Goal: Information Seeking & Learning: Find specific fact

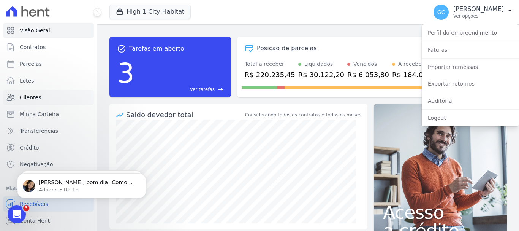
click at [41, 97] on link "Clientes" at bounding box center [48, 97] width 91 height 15
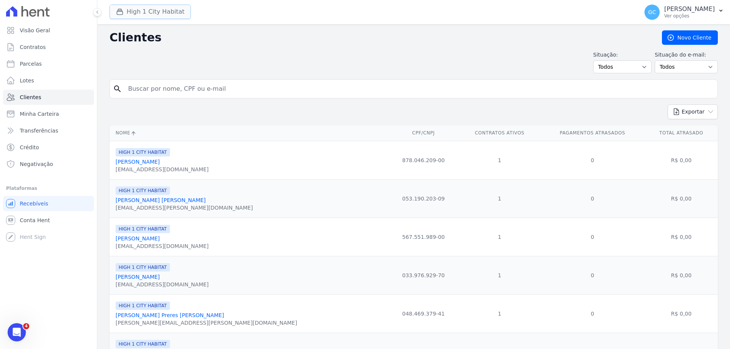
click at [140, 12] on button "High 1 City Habitat" at bounding box center [149, 12] width 81 height 14
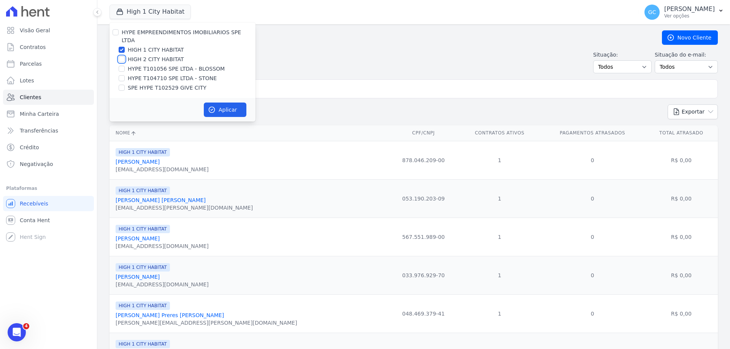
click at [122, 56] on input "HIGH 2 CITY HABITAT" at bounding box center [122, 59] width 6 height 6
checkbox input "true"
click at [225, 103] on button "Aplicar" at bounding box center [225, 110] width 43 height 14
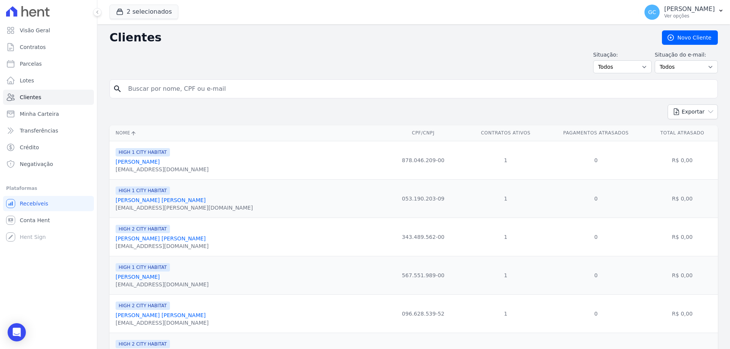
click at [160, 91] on input "search" at bounding box center [419, 88] width 591 height 15
paste input "Sheila Braga"
type input "Sheila Braga"
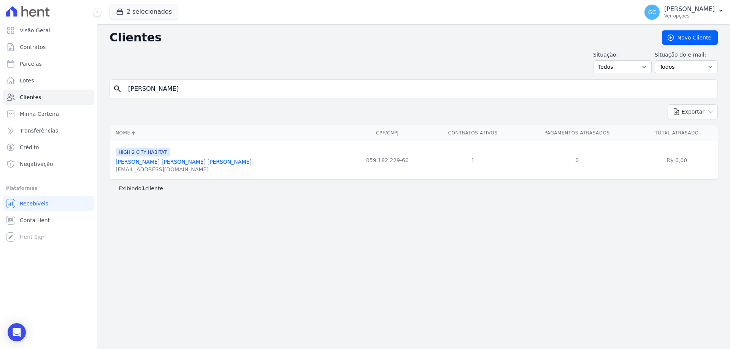
click at [173, 162] on link "Sheila Braga De Souza Ponath" at bounding box center [184, 162] width 136 height 6
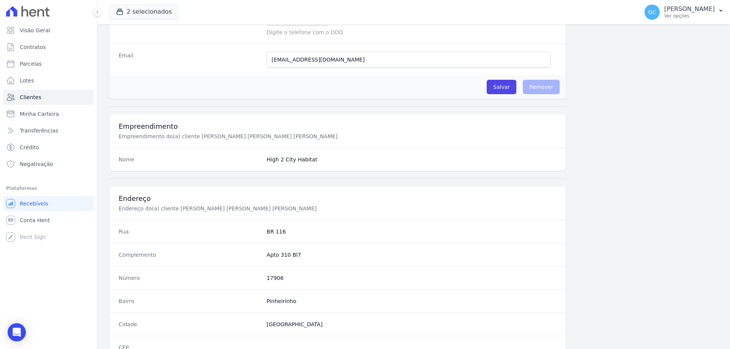
scroll to position [362, 0]
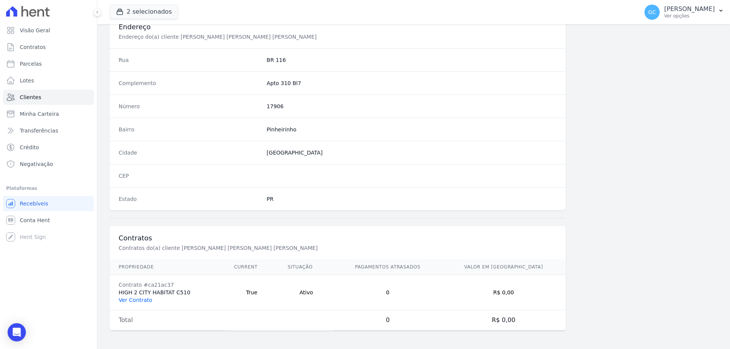
click at [127, 301] on link "Ver Contrato" at bounding box center [135, 300] width 33 height 6
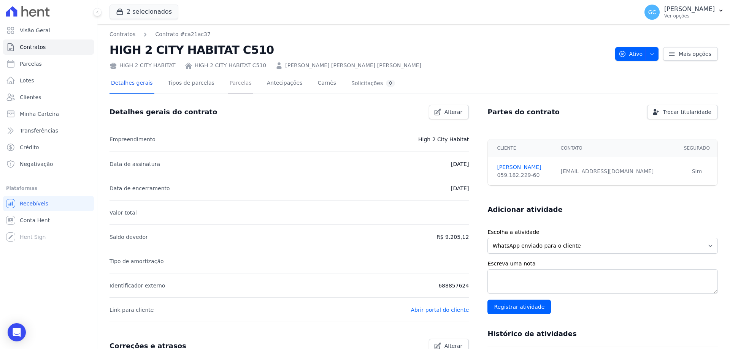
click at [233, 84] on link "Parcelas" at bounding box center [240, 84] width 25 height 20
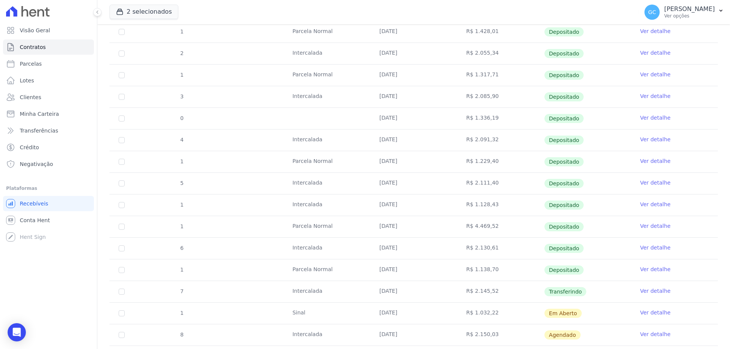
scroll to position [190, 0]
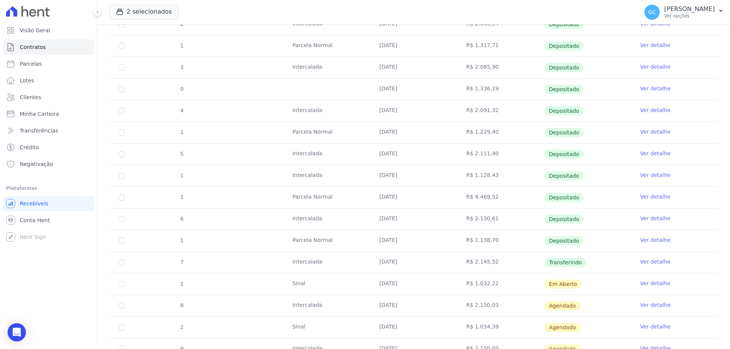
click at [647, 197] on link "Ver detalhe" at bounding box center [655, 197] width 30 height 8
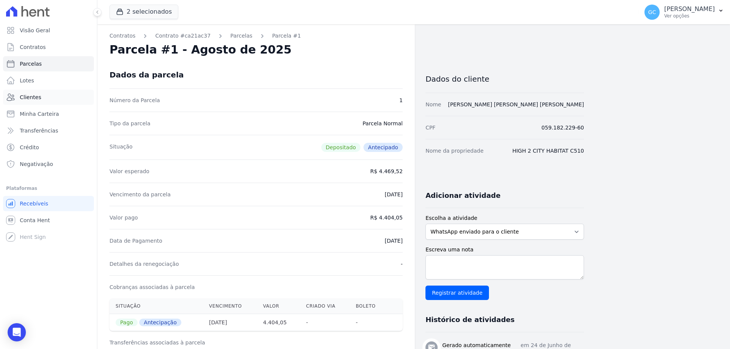
click at [37, 96] on span "Clientes" at bounding box center [30, 98] width 21 height 8
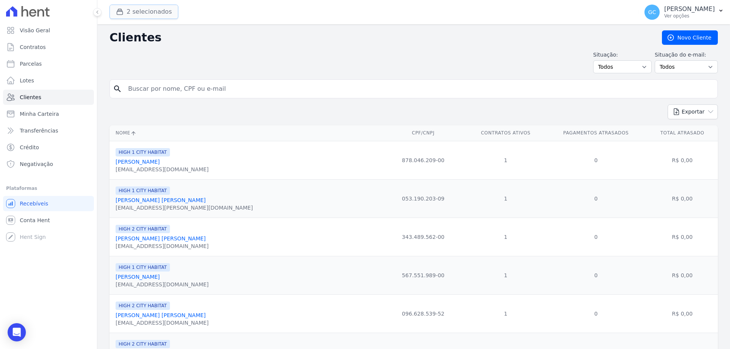
click at [154, 12] on button "2 selecionados" at bounding box center [143, 12] width 69 height 14
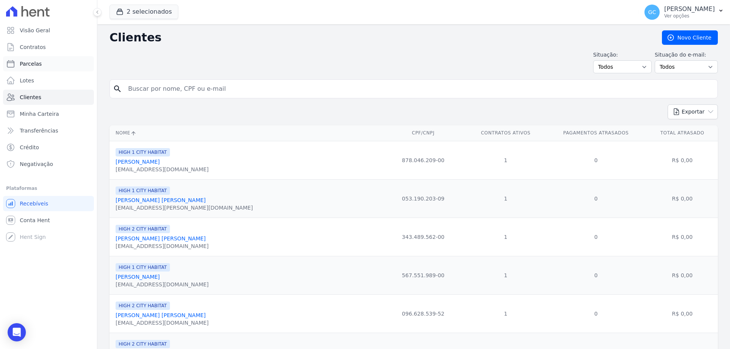
click at [46, 62] on link "Parcelas" at bounding box center [48, 63] width 91 height 15
select select
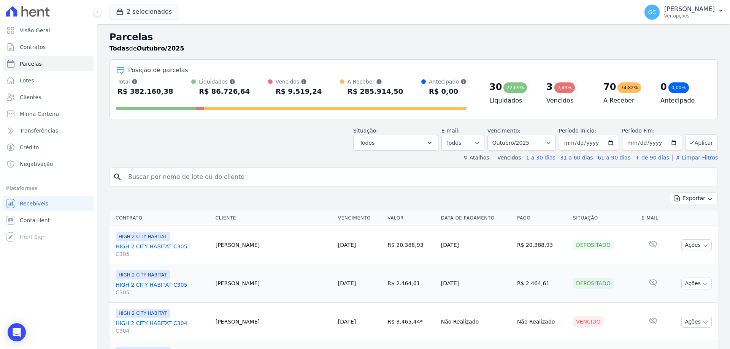
click at [169, 179] on input "search" at bounding box center [419, 177] width 591 height 15
type input "310"
select select
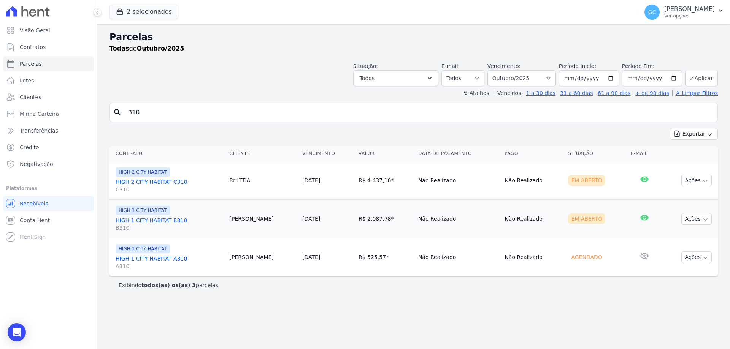
click at [166, 181] on link "HIGH 2 CITY HABITAT C310 C310" at bounding box center [170, 185] width 108 height 15
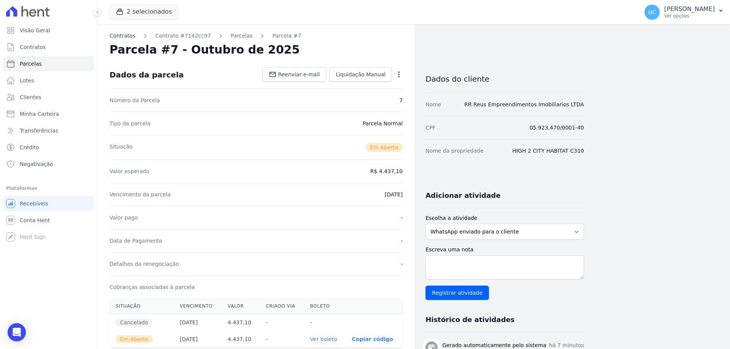
click at [127, 36] on link "Contratos" at bounding box center [122, 36] width 26 height 8
click at [234, 36] on link "Parcelas" at bounding box center [242, 36] width 22 height 8
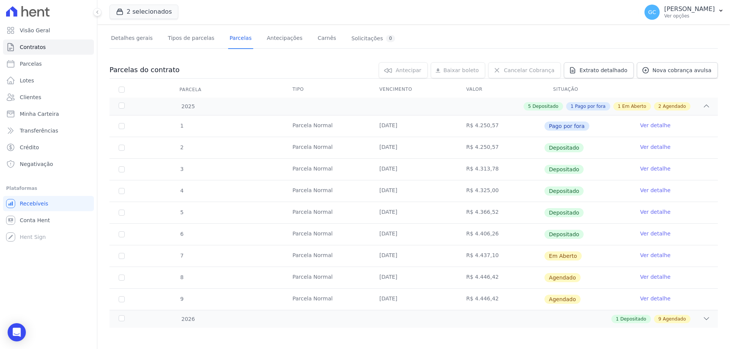
scroll to position [46, 0]
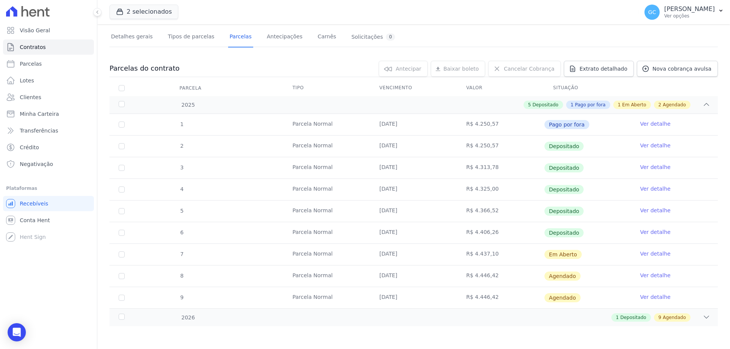
click at [646, 255] on link "Ver detalhe" at bounding box center [655, 254] width 30 height 8
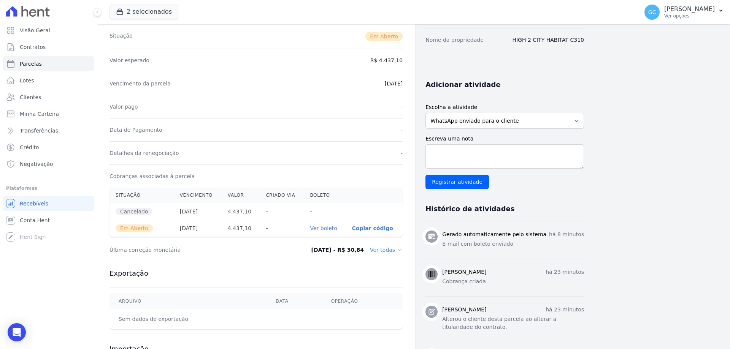
scroll to position [114, 0]
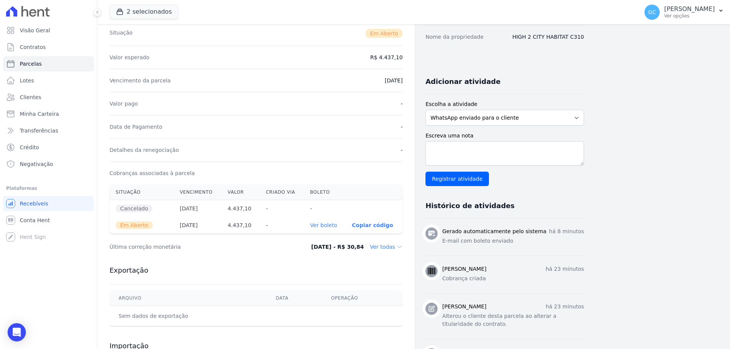
click at [325, 227] on link "Ver boleto" at bounding box center [323, 225] width 27 height 6
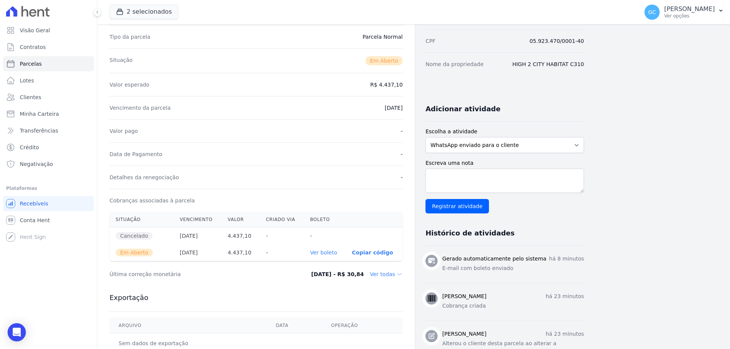
scroll to position [0, 0]
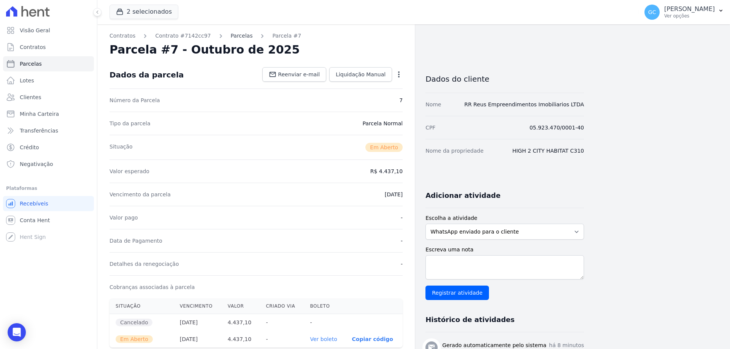
click at [231, 36] on link "Parcelas" at bounding box center [242, 36] width 22 height 8
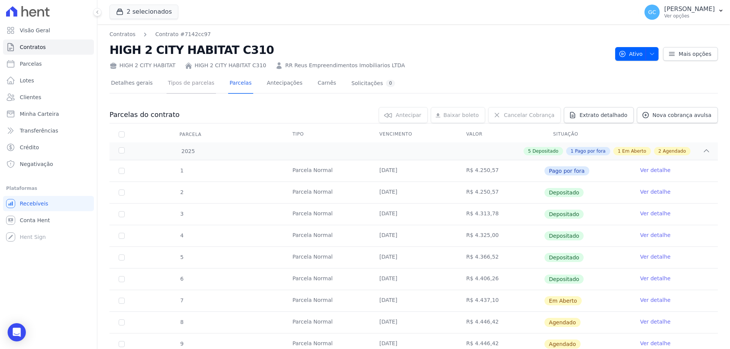
click at [187, 84] on link "Tipos de parcelas" at bounding box center [191, 84] width 49 height 20
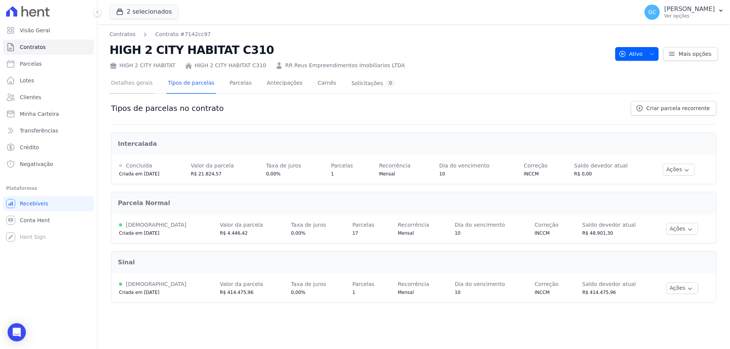
click at [141, 82] on link "Detalhes gerais" at bounding box center [131, 84] width 45 height 20
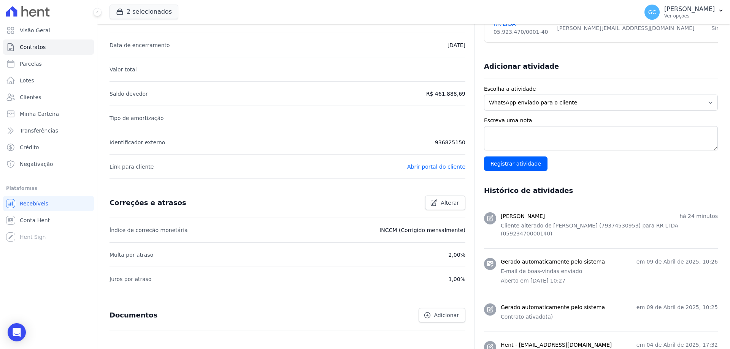
scroll to position [152, 0]
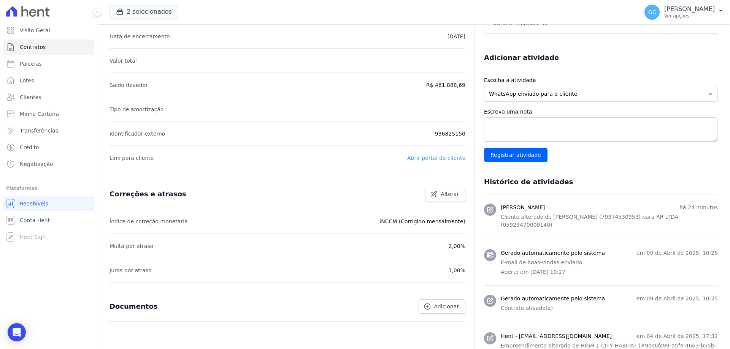
click at [436, 159] on link "Abrir portal do cliente" at bounding box center [436, 158] width 58 height 6
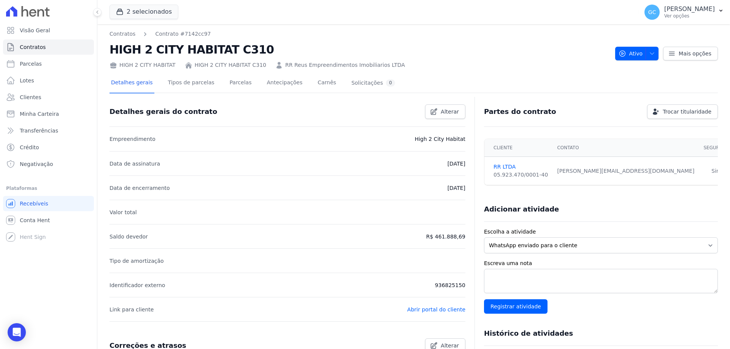
scroll to position [0, 0]
click at [449, 113] on span "Alterar" at bounding box center [450, 112] width 18 height 8
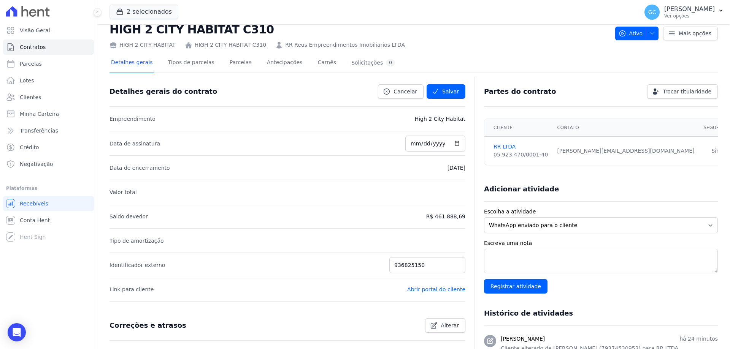
scroll to position [38, 0]
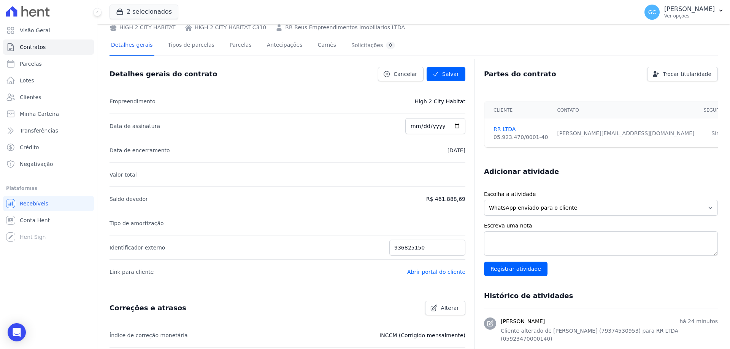
drag, startPoint x: 649, startPoint y: 132, endPoint x: 565, endPoint y: 133, distance: 84.4
click at [565, 133] on div "fernando@construtorareus.com.br" at bounding box center [625, 134] width 137 height 8
copy div "fernando@construtorareus.com.br"
